Goal: Task Accomplishment & Management: Use online tool/utility

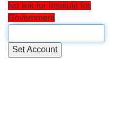
click at [68, 32] on input "text" at bounding box center [56, 33] width 97 height 18
paste input "Institute for Government"
type input "Institute for Government"
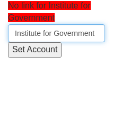
scroll to position [0, 10]
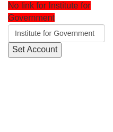
scroll to position [0, 8]
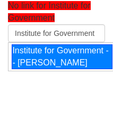
click at [77, 70] on div "Institute for Government - - Jack Guppy" at bounding box center [62, 56] width 100 height 25
type input "Institute for Government - - Jack Guppy"
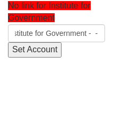
click at [43, 53] on input "Set Account" at bounding box center [34, 49] width 53 height 15
